Goal: Check status: Check status

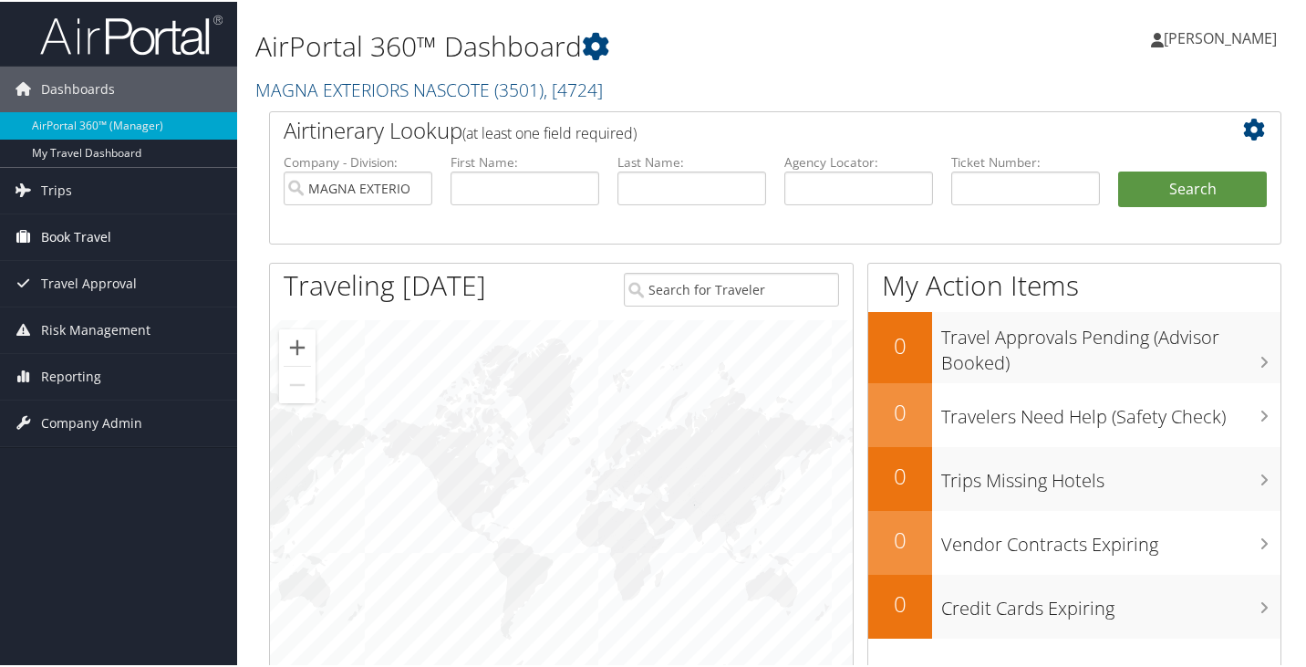
click at [27, 233] on icon at bounding box center [22, 234] width 27 height 27
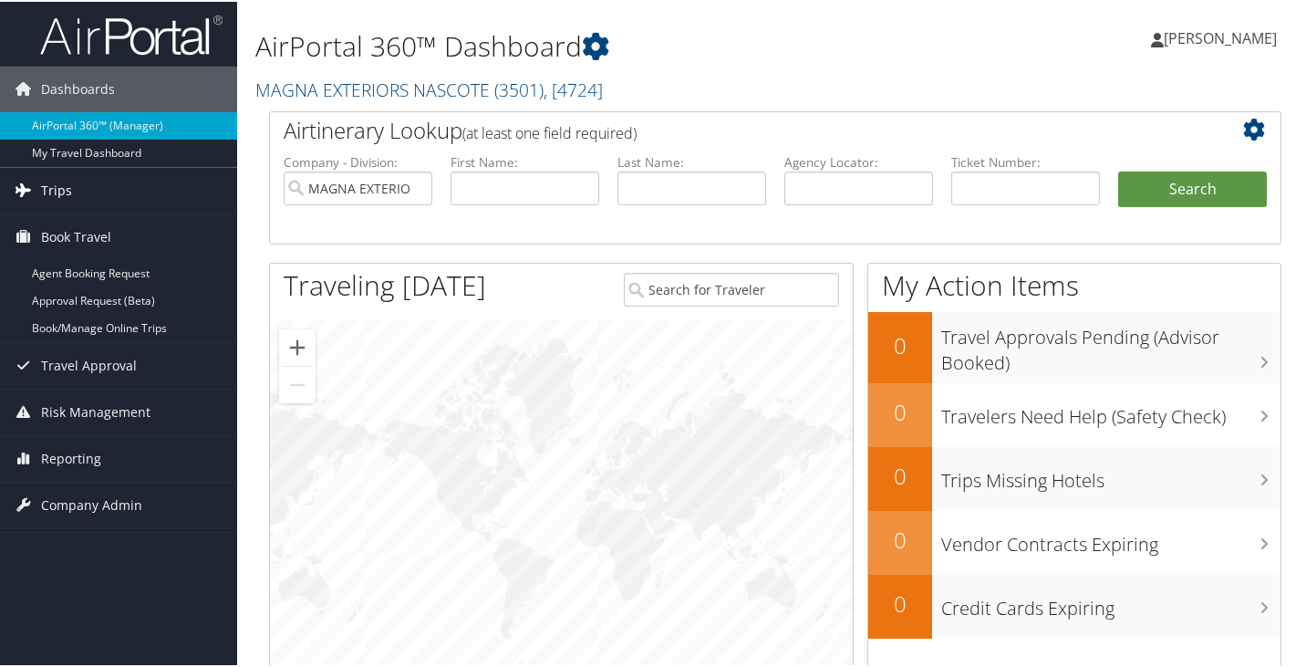
click at [53, 190] on span "Trips" at bounding box center [56, 189] width 31 height 46
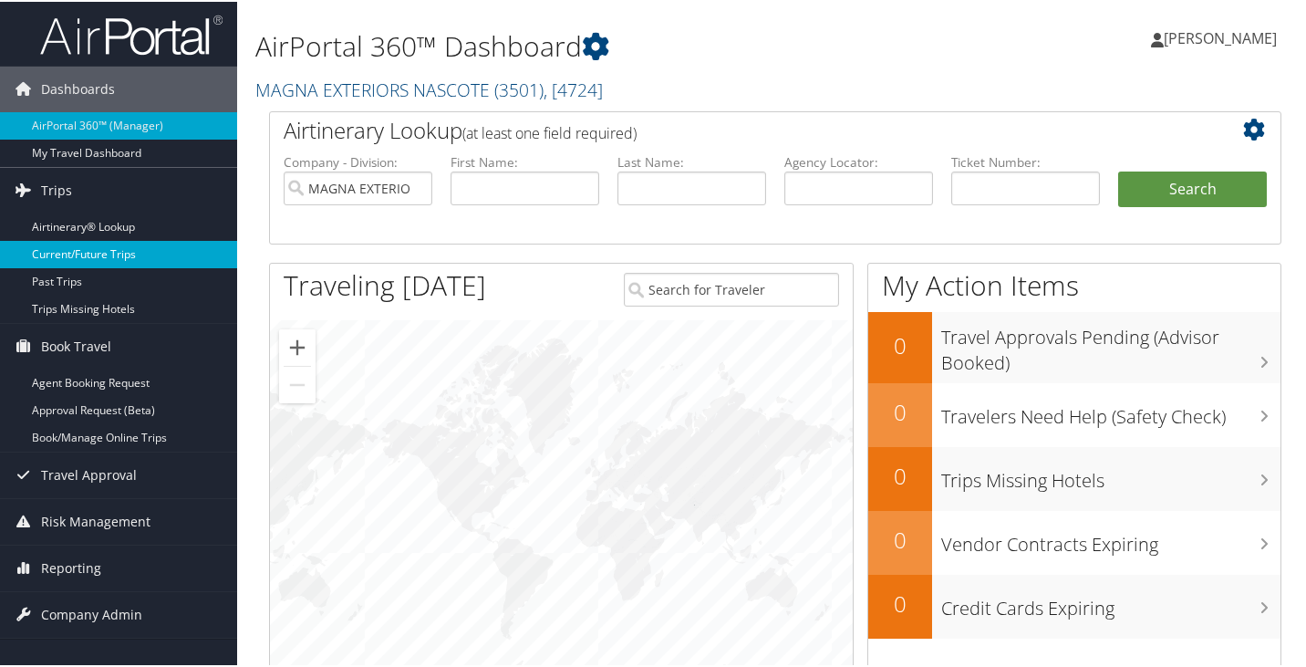
click at [67, 248] on link "Current/Future Trips" at bounding box center [118, 252] width 237 height 27
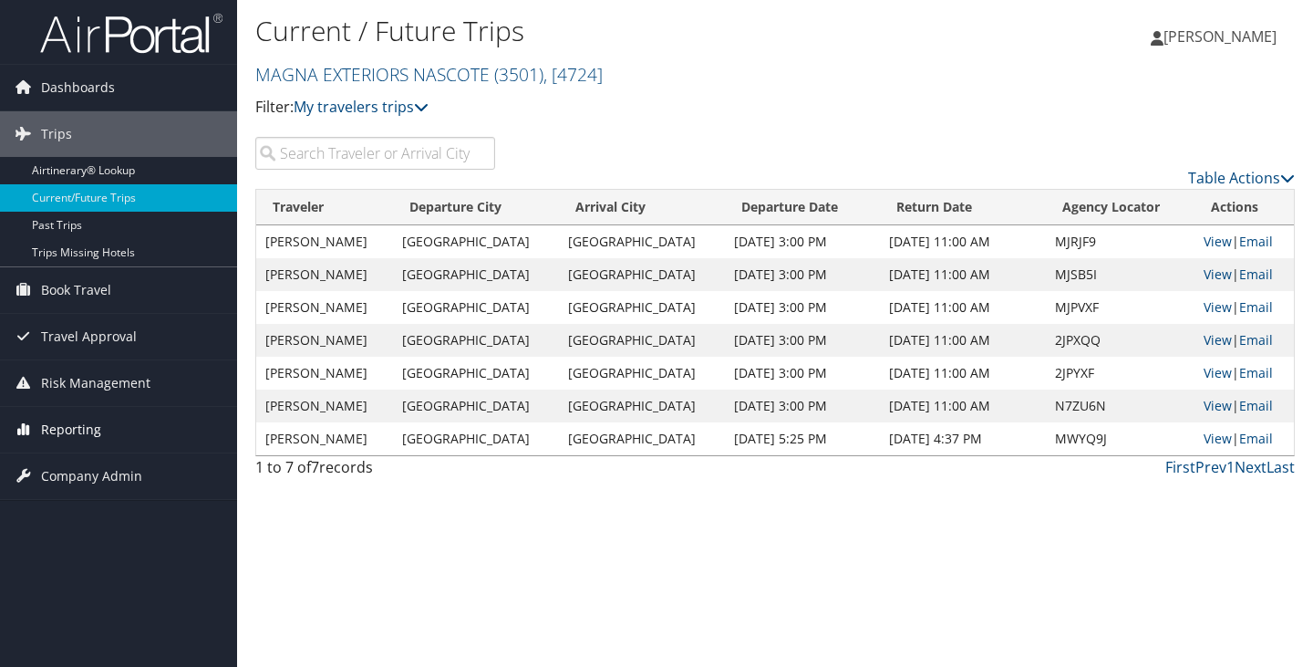
click at [26, 430] on icon at bounding box center [22, 428] width 27 height 27
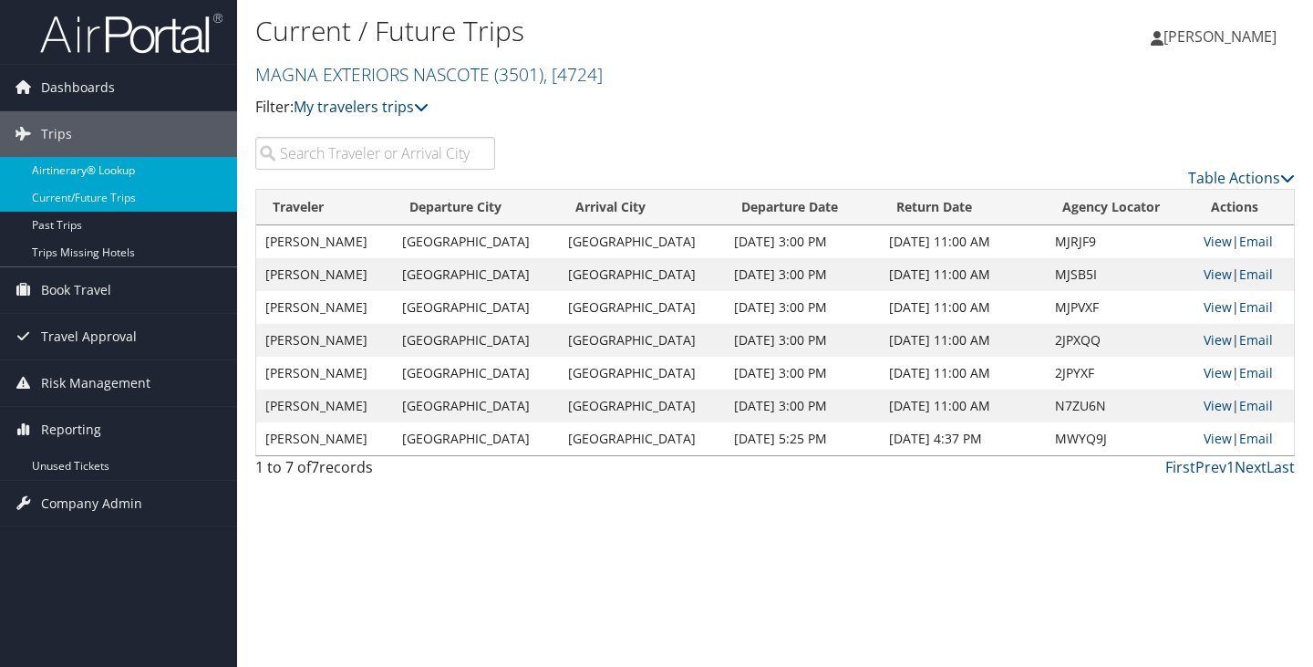
click at [83, 165] on link "Airtinerary® Lookup" at bounding box center [118, 170] width 237 height 27
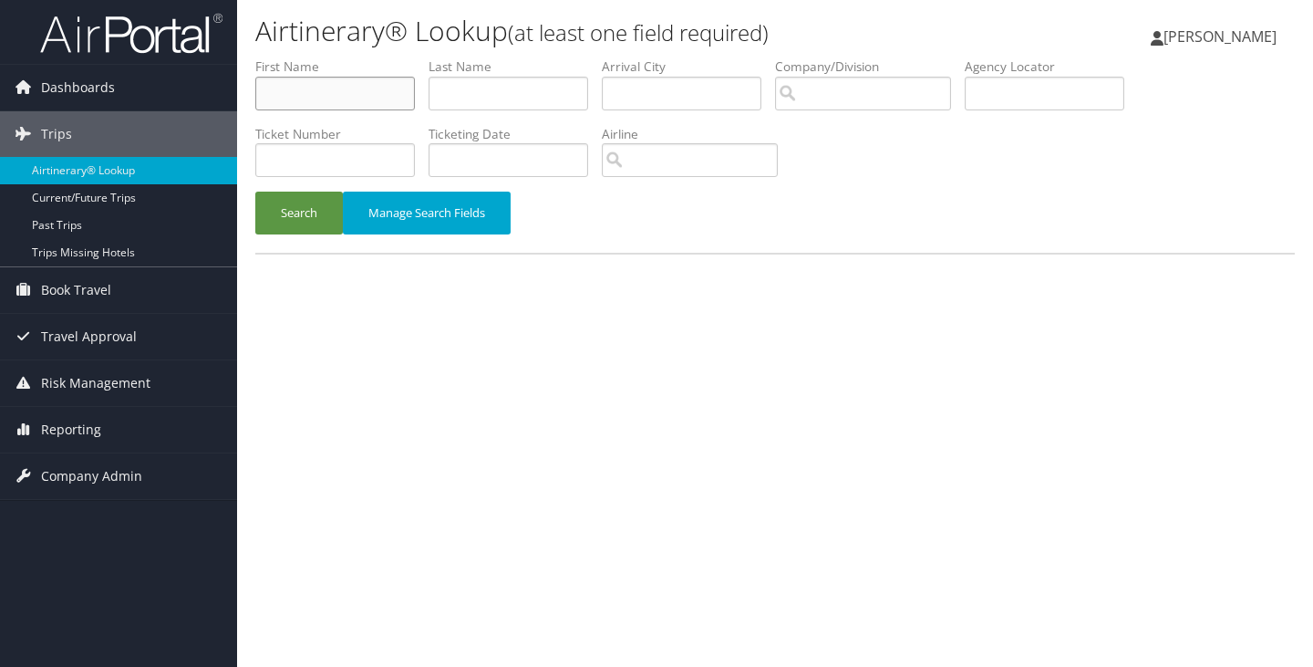
click at [355, 93] on input "text" at bounding box center [335, 94] width 160 height 34
click at [454, 96] on input "text" at bounding box center [509, 94] width 160 height 34
click at [453, 91] on input "text" at bounding box center [509, 94] width 160 height 34
click at [287, 212] on button "Search" at bounding box center [299, 213] width 88 height 43
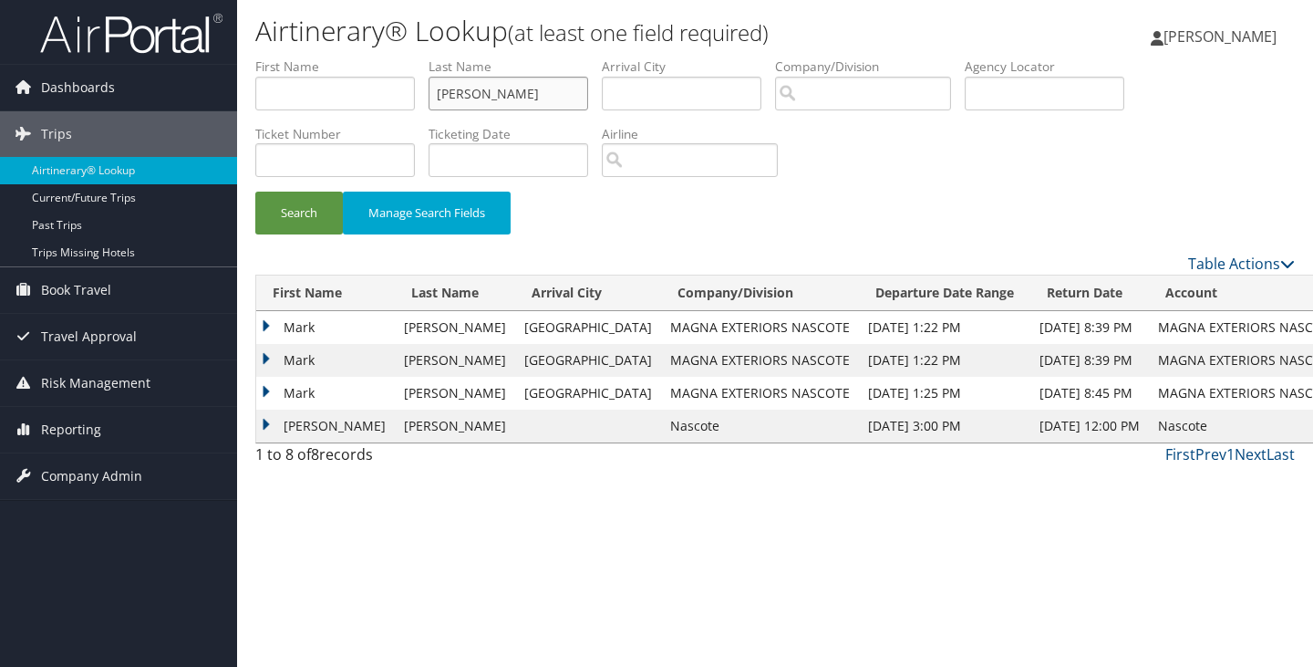
click at [462, 91] on input "fisher" at bounding box center [509, 94] width 160 height 34
click at [462, 92] on input "fisher" at bounding box center [509, 94] width 160 height 34
click at [255, 192] on button "Search" at bounding box center [299, 213] width 88 height 43
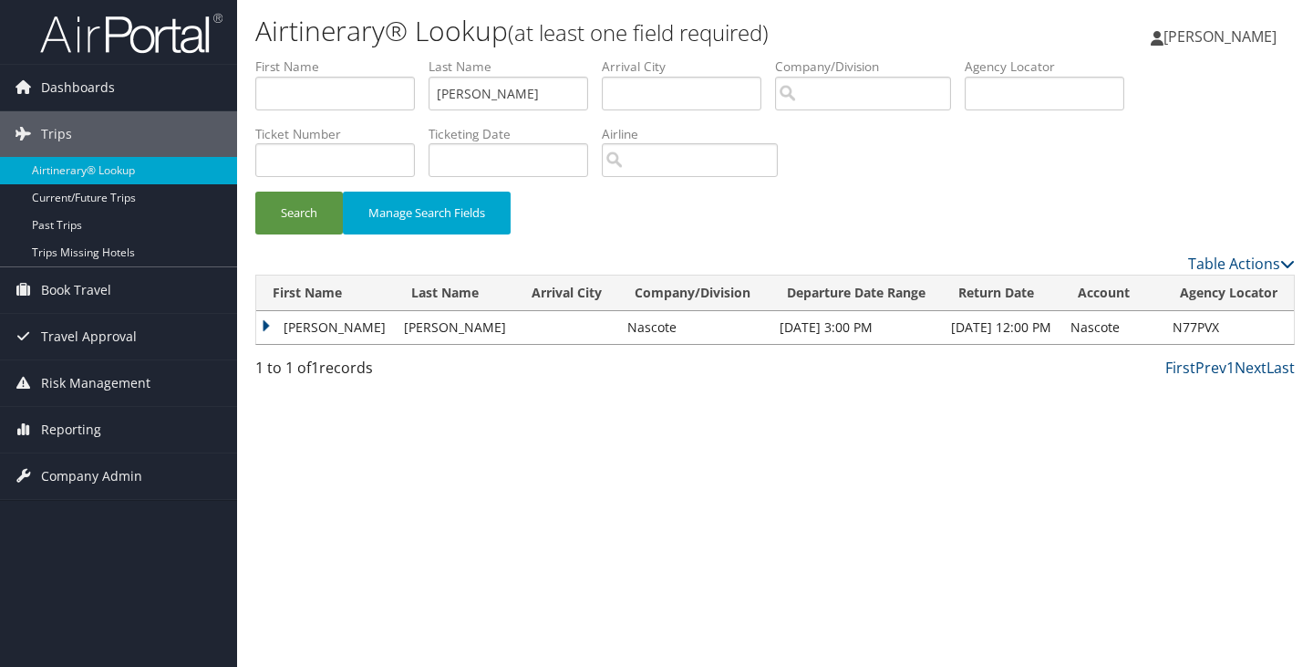
click at [285, 326] on td "Tom" at bounding box center [325, 327] width 139 height 33
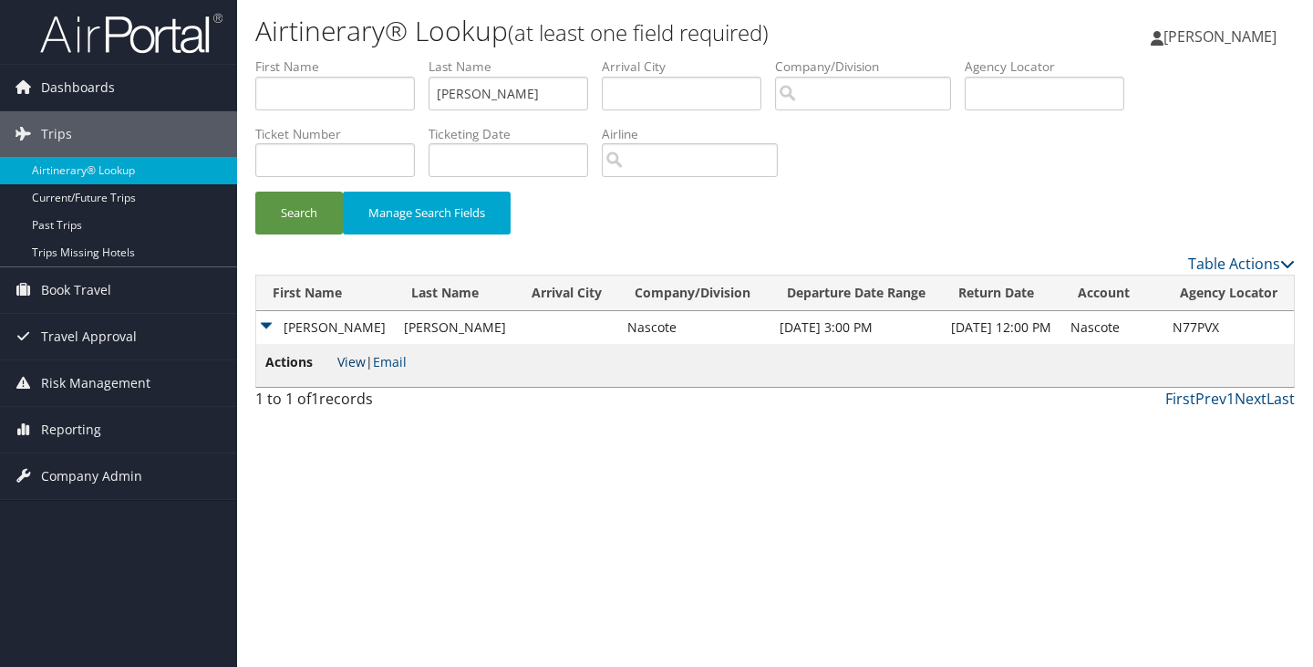
click at [348, 362] on link "View" at bounding box center [351, 361] width 28 height 17
click at [472, 88] on input "brehm" at bounding box center [509, 94] width 160 height 34
type input "fisher"
click at [255, 192] on button "Search" at bounding box center [299, 213] width 88 height 43
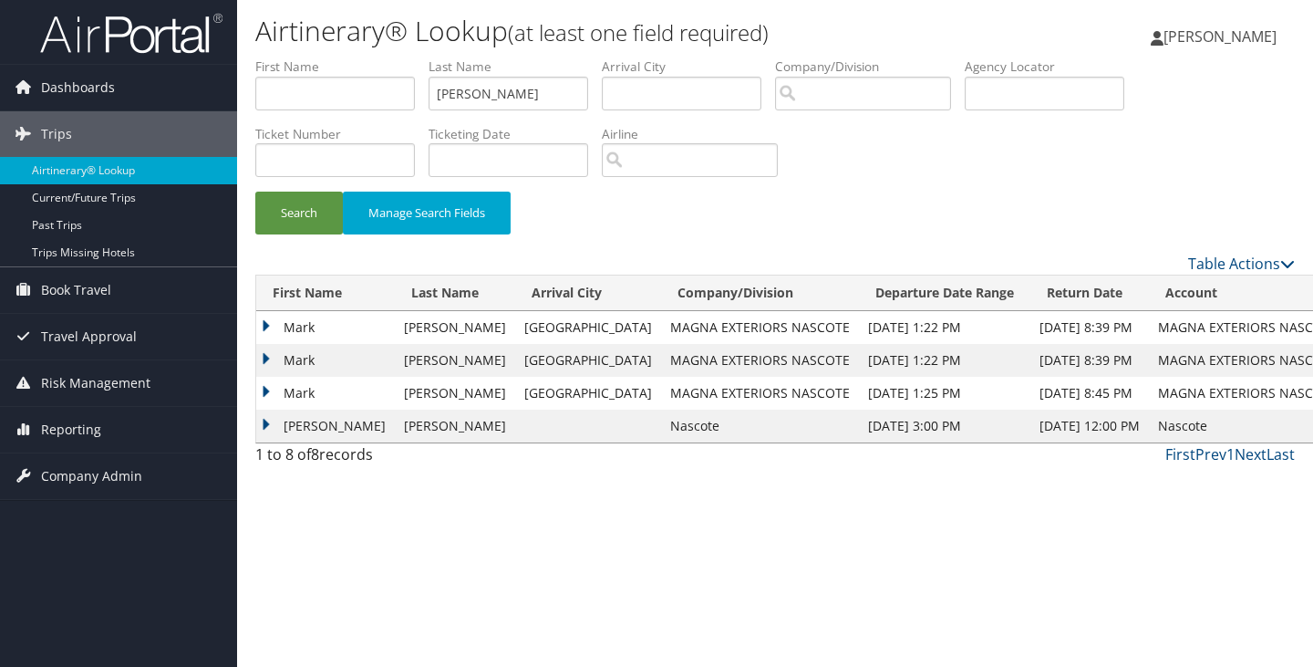
click at [300, 422] on td "Roger" at bounding box center [325, 426] width 139 height 33
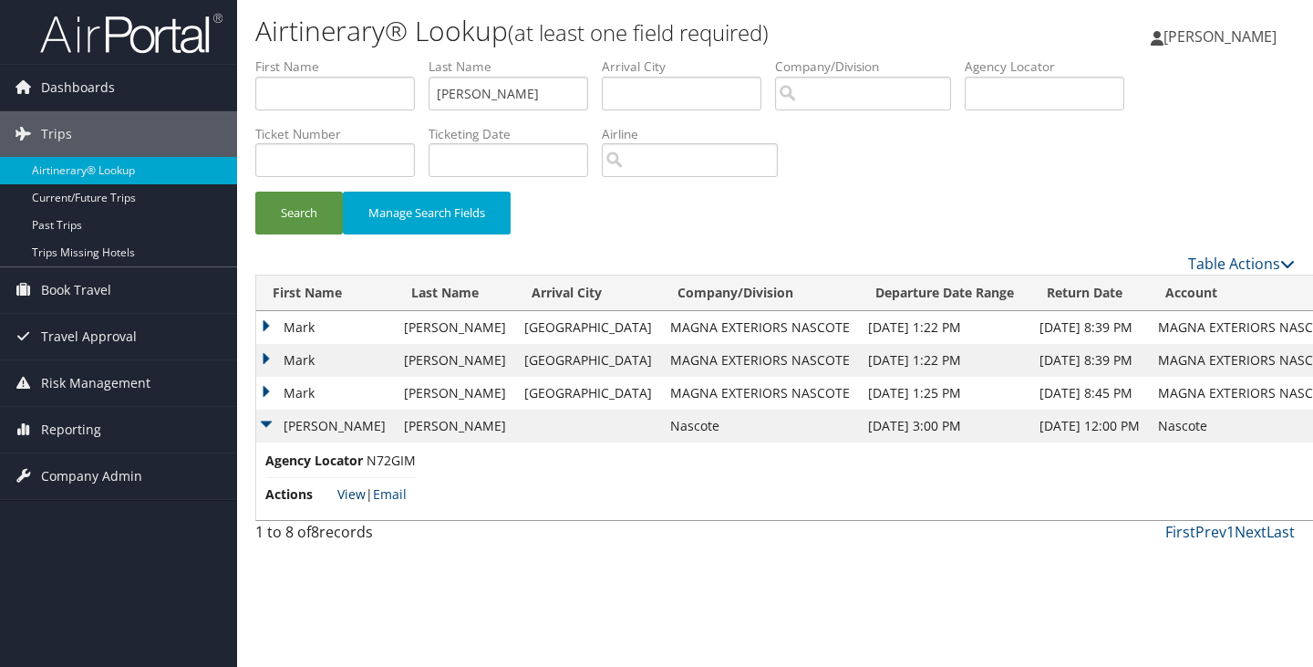
click at [341, 488] on link "View" at bounding box center [351, 493] width 28 height 17
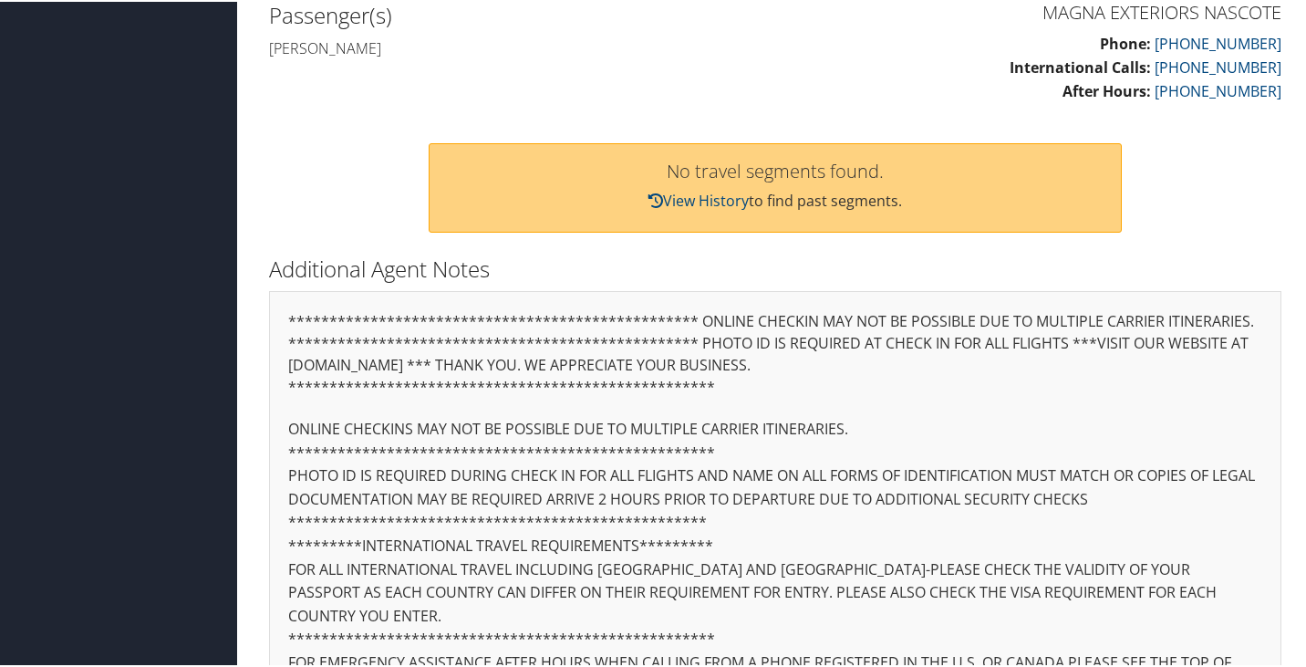
scroll to position [182, 0]
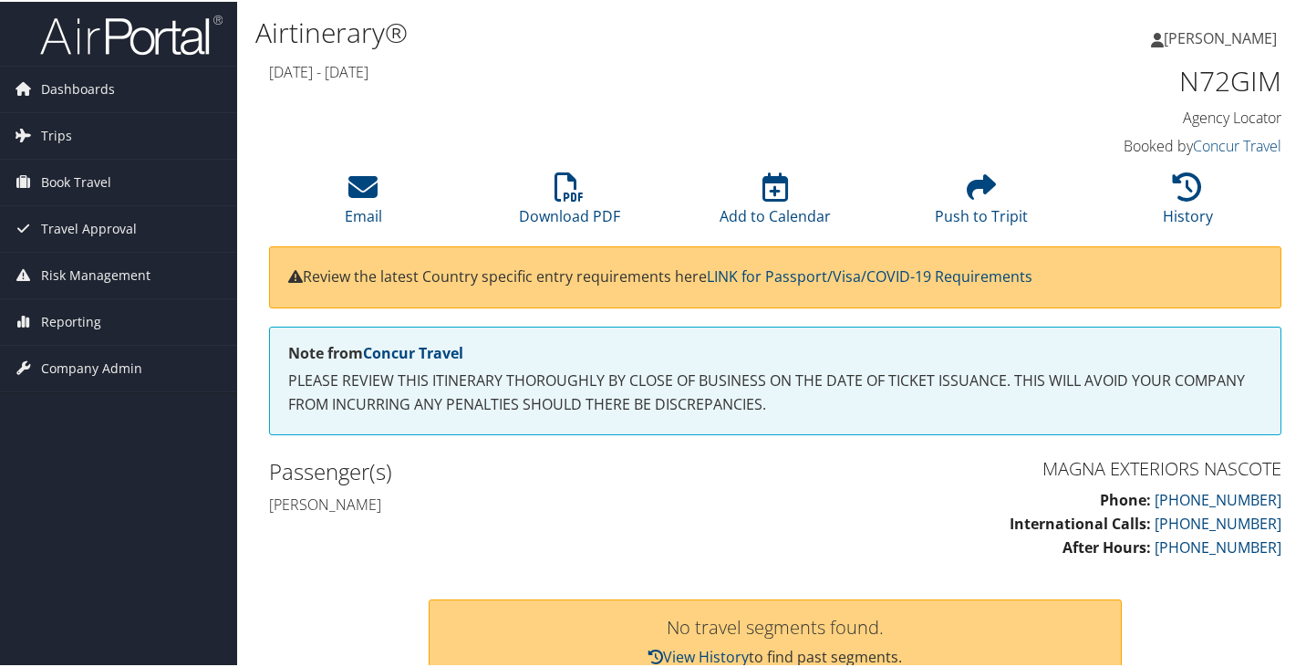
scroll to position [182, 0]
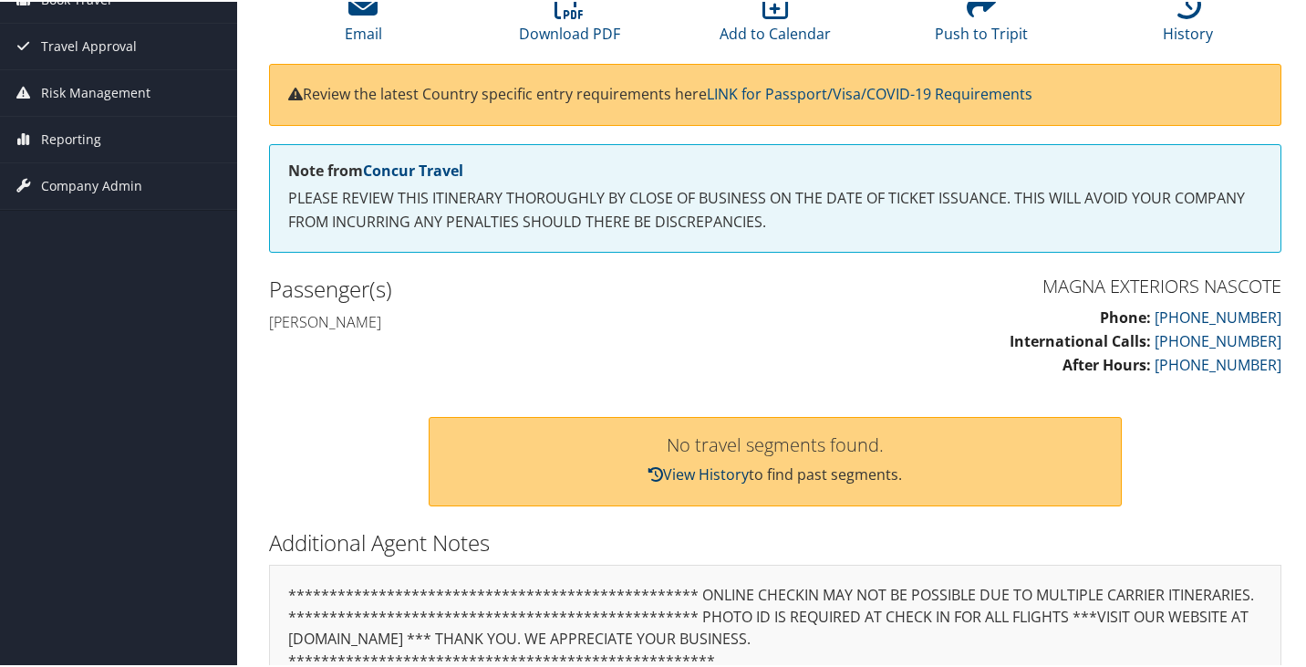
click at [674, 472] on link "View History" at bounding box center [698, 472] width 100 height 20
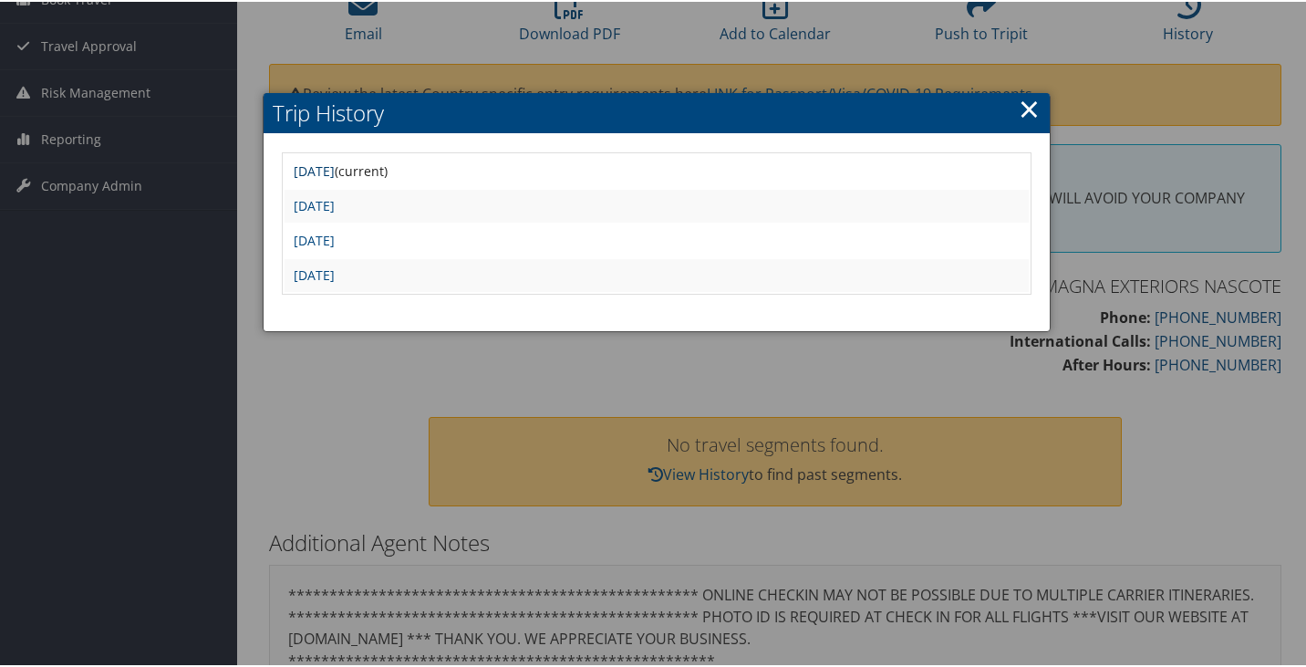
click at [322, 171] on link "Thu Aug 28 16:00:10 MDT 2025" at bounding box center [314, 169] width 41 height 17
